Goal: Navigation & Orientation: Go to known website

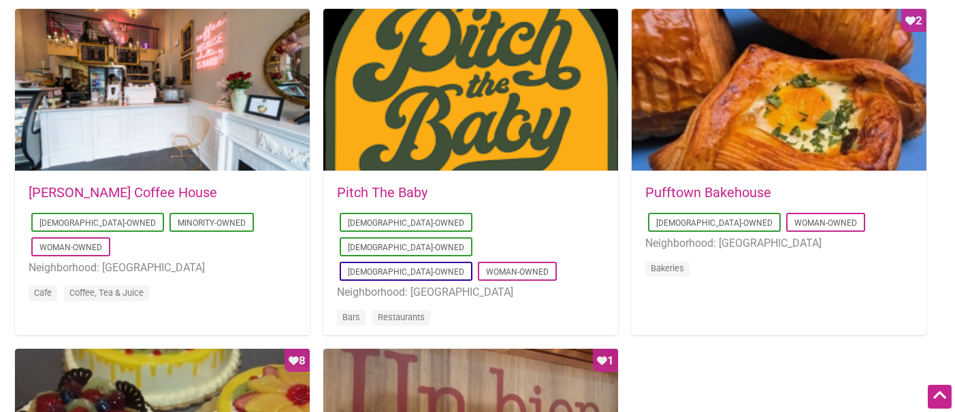
scroll to position [1061, 0]
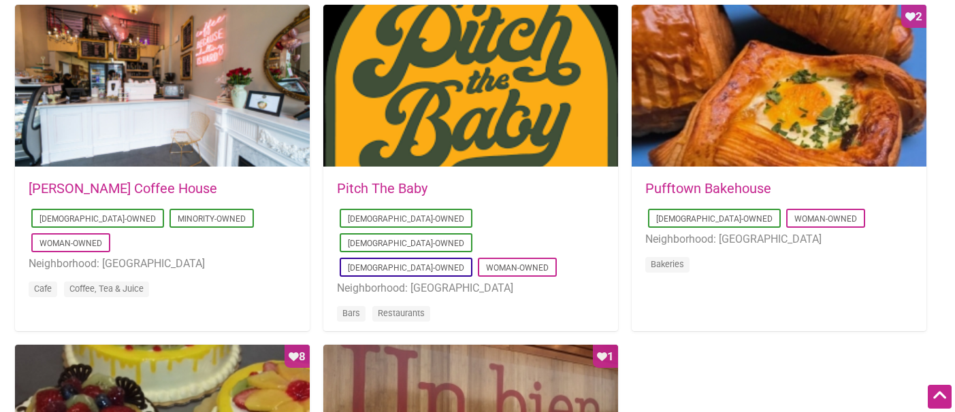
click at [711, 187] on link "Pufftown Bakehouse" at bounding box center [708, 188] width 126 height 16
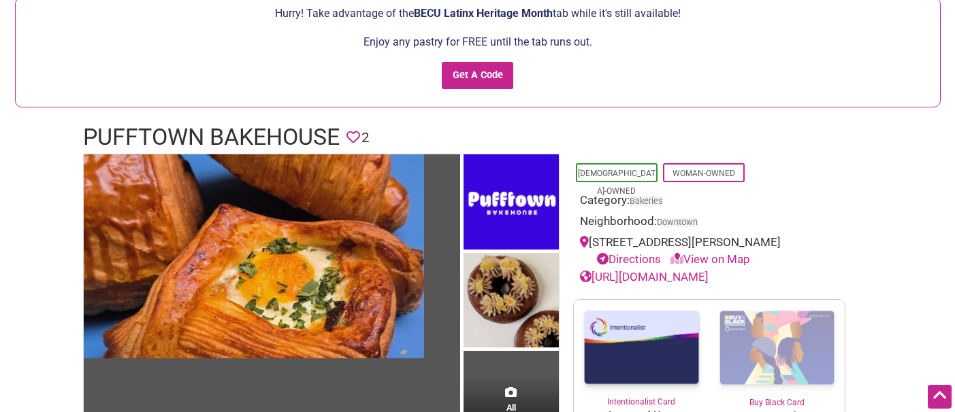
scroll to position [149, 0]
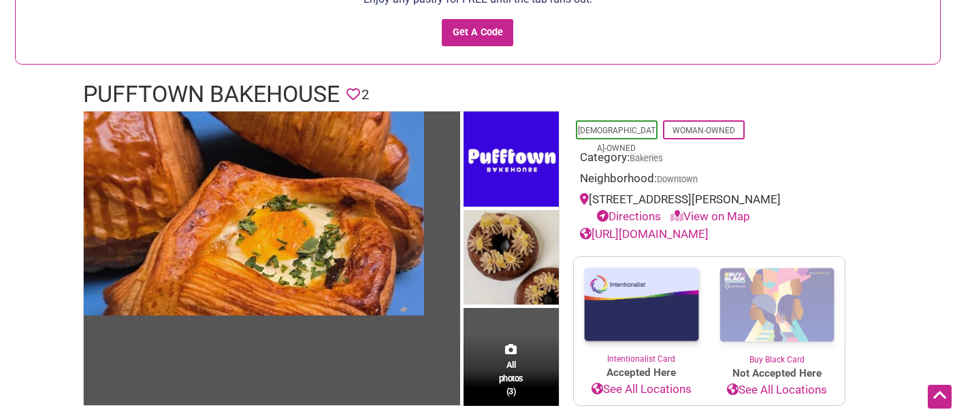
click at [685, 229] on link "https://www.pufftownbakehouse.com/" at bounding box center [644, 234] width 129 height 14
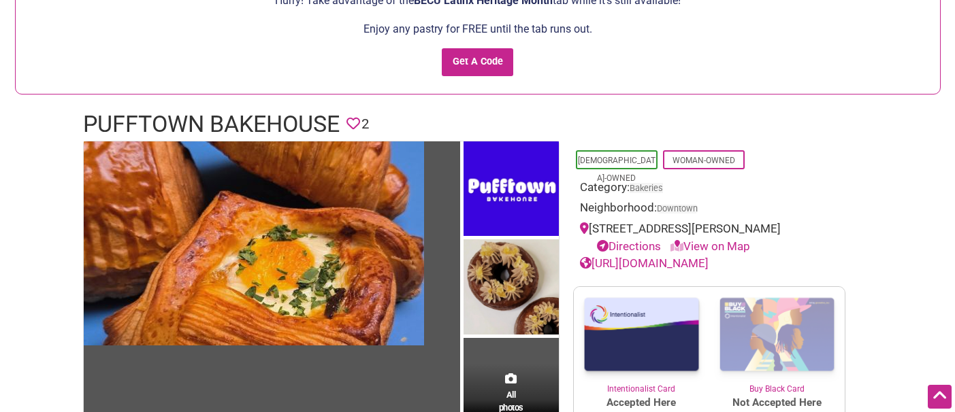
scroll to position [0, 0]
